Goal: Task Accomplishment & Management: Manage account settings

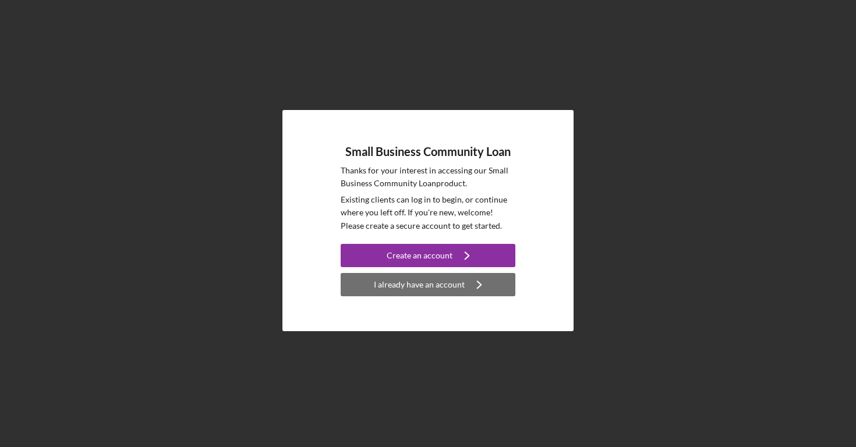
click at [419, 287] on div "I already have an account" at bounding box center [419, 284] width 91 height 23
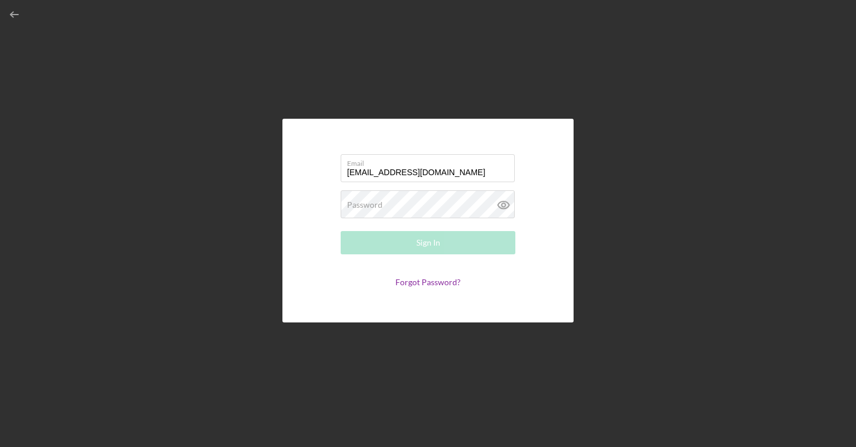
type input "[EMAIL_ADDRESS][DOMAIN_NAME]"
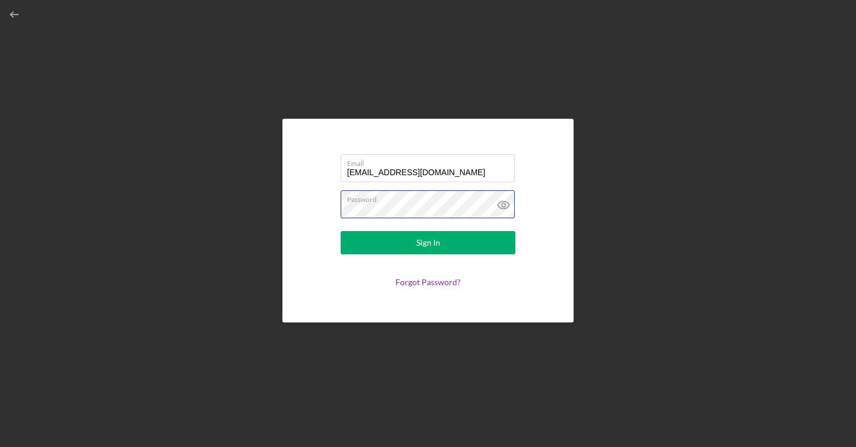
click at [428, 243] on button "Sign In" at bounding box center [428, 242] width 175 height 23
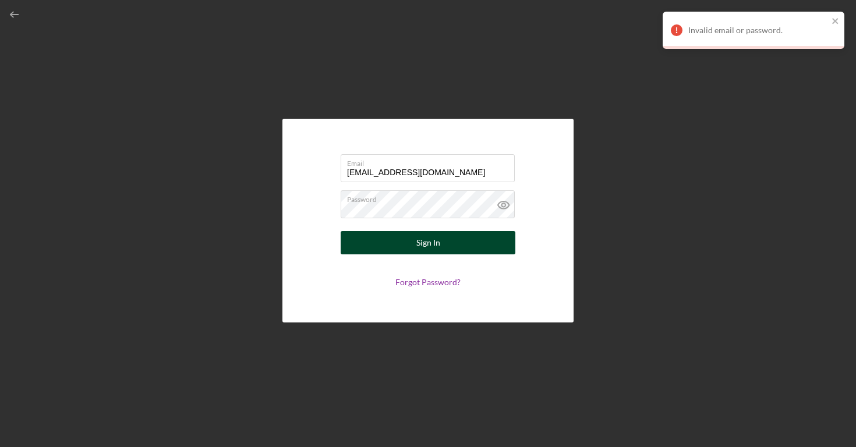
click at [364, 240] on button "Sign In" at bounding box center [428, 242] width 175 height 23
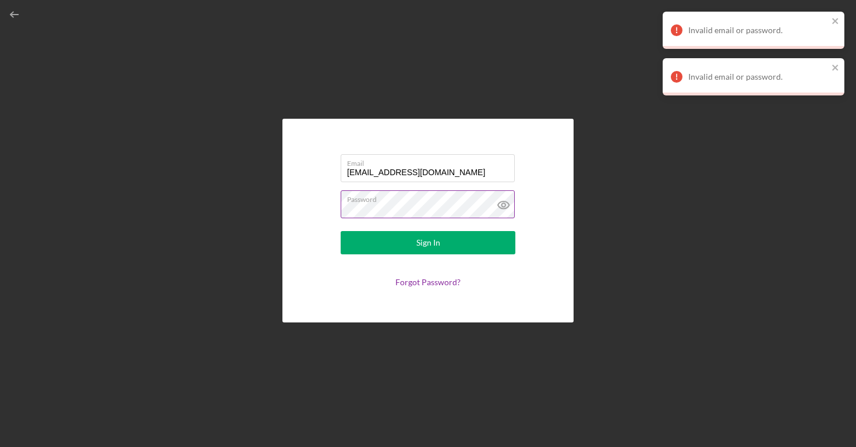
click at [499, 204] on icon at bounding box center [503, 205] width 29 height 29
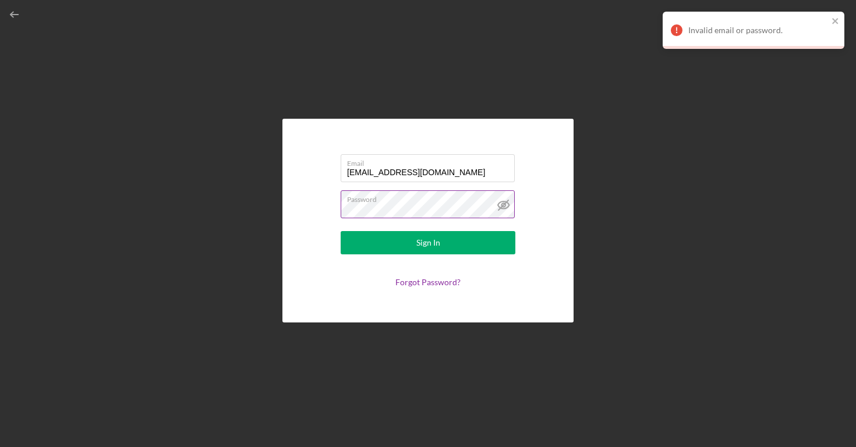
click at [428, 243] on button "Sign In" at bounding box center [428, 242] width 175 height 23
click at [436, 286] on link "Forgot Password?" at bounding box center [428, 282] width 65 height 10
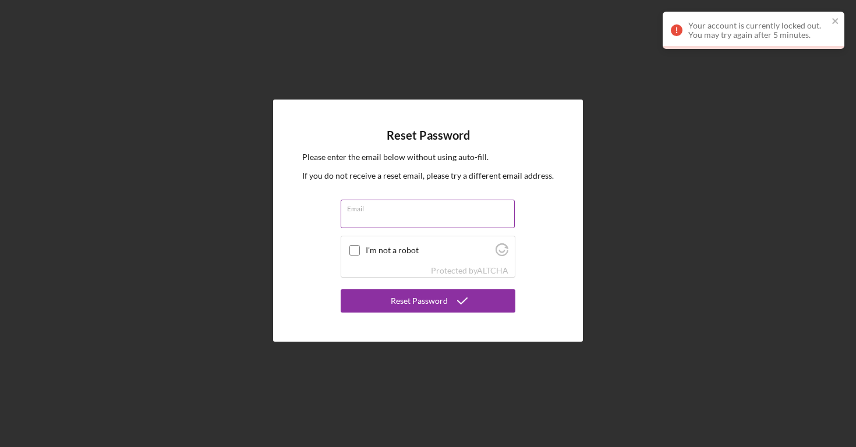
click at [414, 212] on div "Email" at bounding box center [428, 214] width 175 height 29
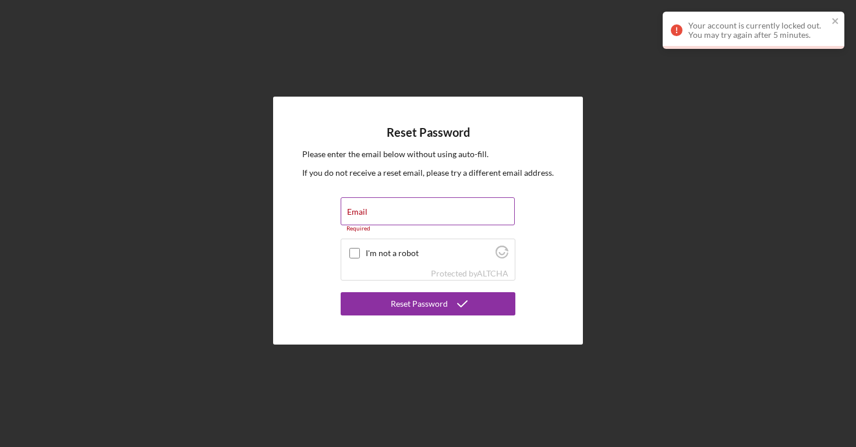
click at [412, 212] on input "Email" at bounding box center [428, 212] width 174 height 28
type input "m"
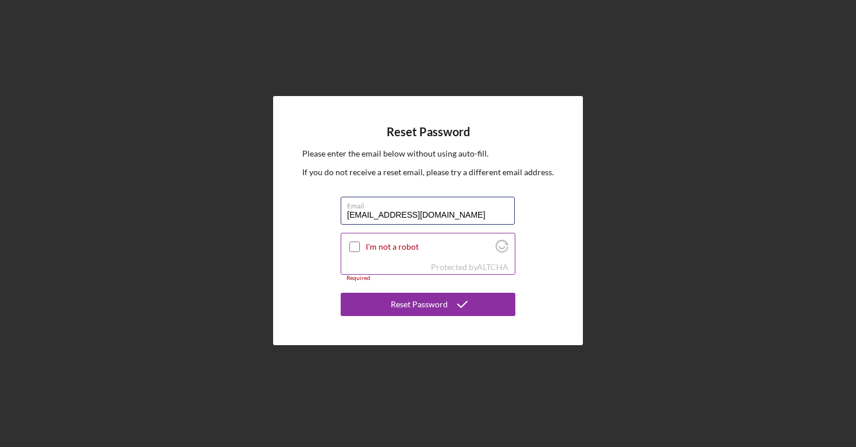
type input "[EMAIL_ADDRESS][DOMAIN_NAME]"
click at [356, 246] on input "I'm not a robot" at bounding box center [355, 247] width 10 height 10
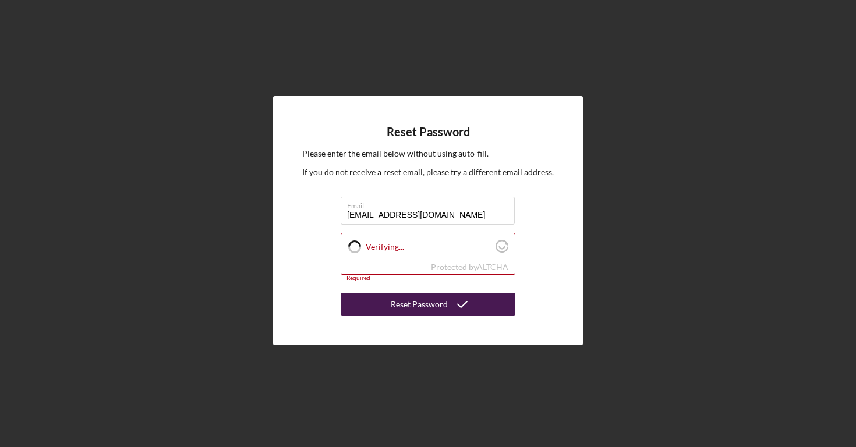
checkbox input "true"
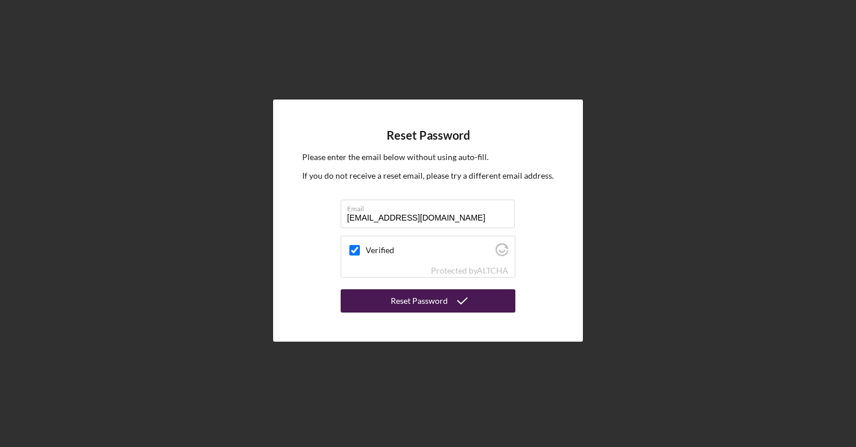
click at [414, 307] on div "Reset Password" at bounding box center [419, 301] width 57 height 23
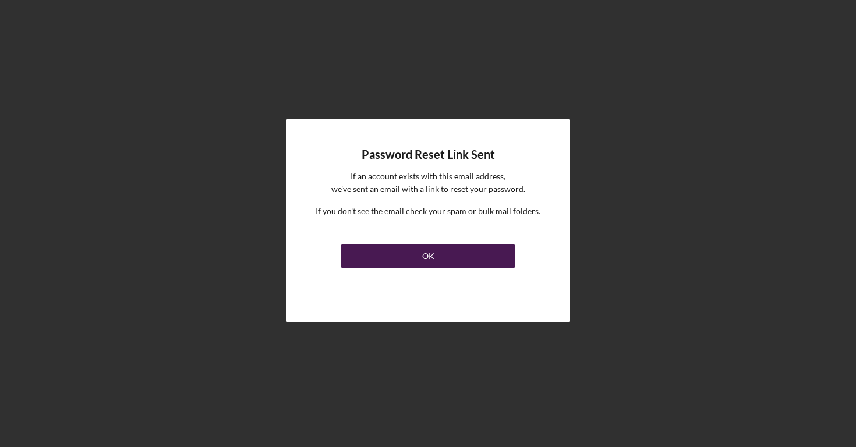
click at [429, 250] on div "OK" at bounding box center [428, 256] width 12 height 23
